Goal: Navigation & Orientation: Find specific page/section

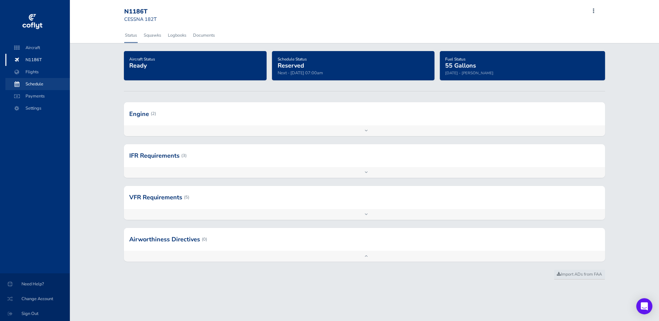
click at [27, 83] on span "Schedule" at bounding box center [37, 84] width 51 height 12
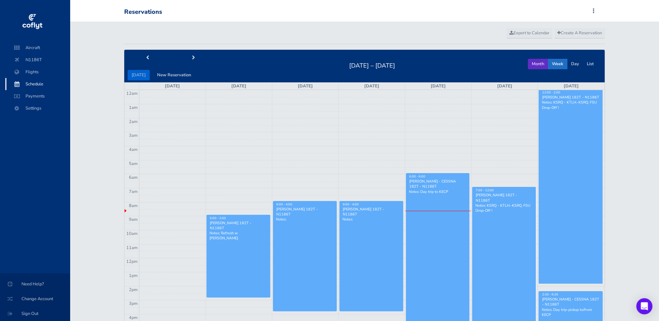
click at [538, 63] on button "Month" at bounding box center [538, 64] width 20 height 10
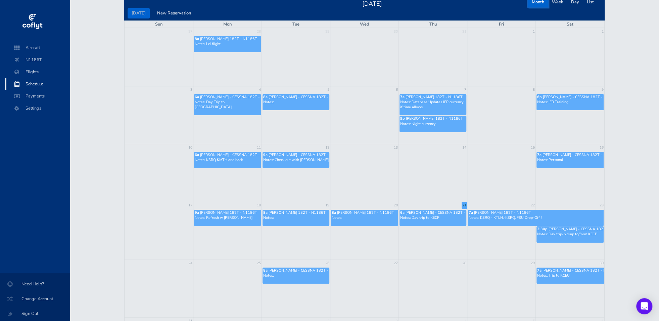
scroll to position [124, 0]
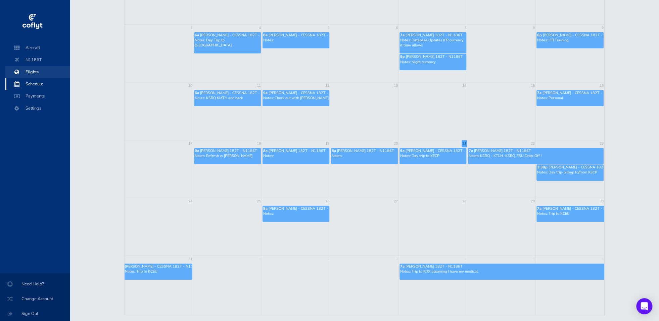
click at [29, 71] on span "Flights" at bounding box center [37, 72] width 51 height 12
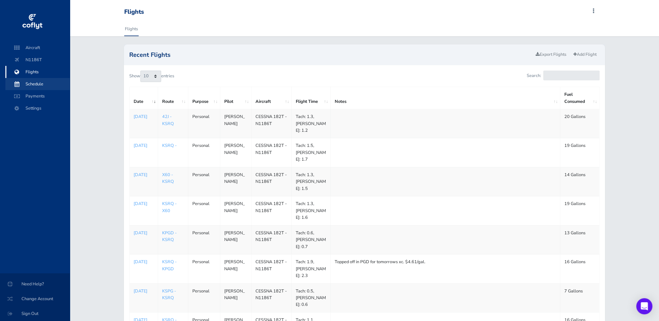
click at [40, 84] on span "Schedule" at bounding box center [37, 84] width 51 height 12
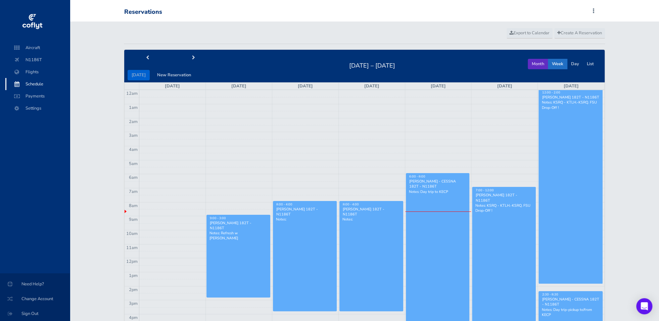
click at [533, 65] on button "Month" at bounding box center [538, 64] width 20 height 10
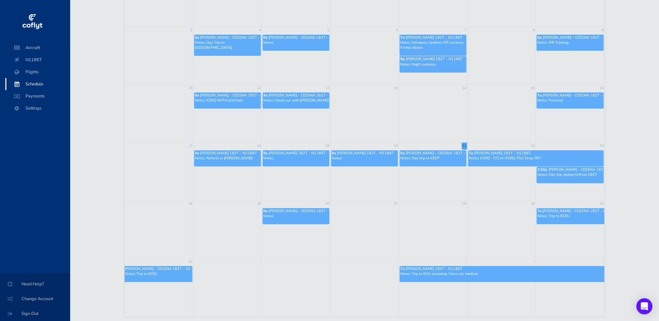
scroll to position [124, 0]
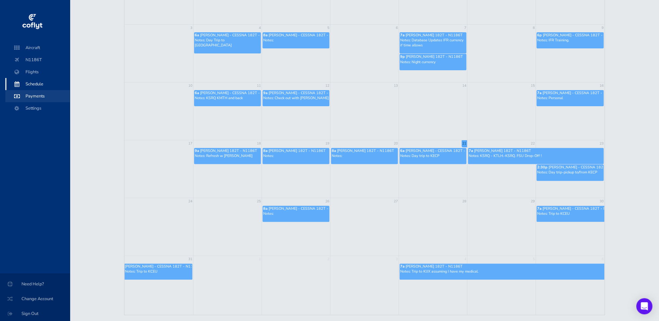
click at [33, 97] on span "Payments" at bounding box center [37, 96] width 51 height 12
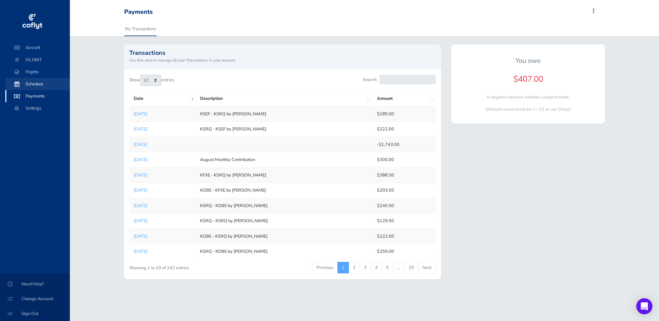
click at [36, 79] on span "Schedule" at bounding box center [37, 84] width 51 height 12
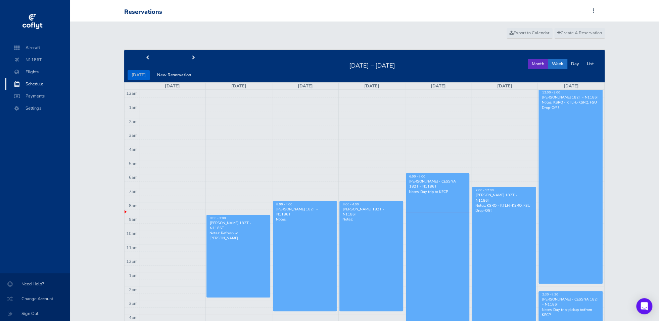
click at [539, 63] on button "Month" at bounding box center [538, 64] width 20 height 10
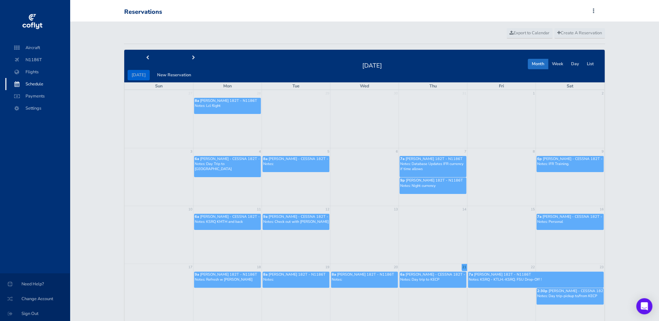
click at [297, 186] on td "8a Jeffrey Clark - CESSNA 182T - N1186T Notes:" at bounding box center [296, 174] width 69 height 39
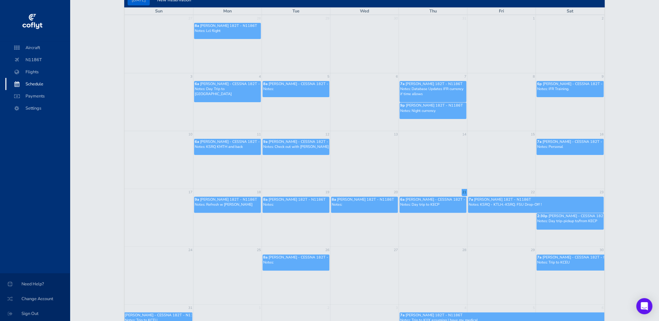
scroll to position [124, 0]
